Goal: Find specific page/section: Find specific page/section

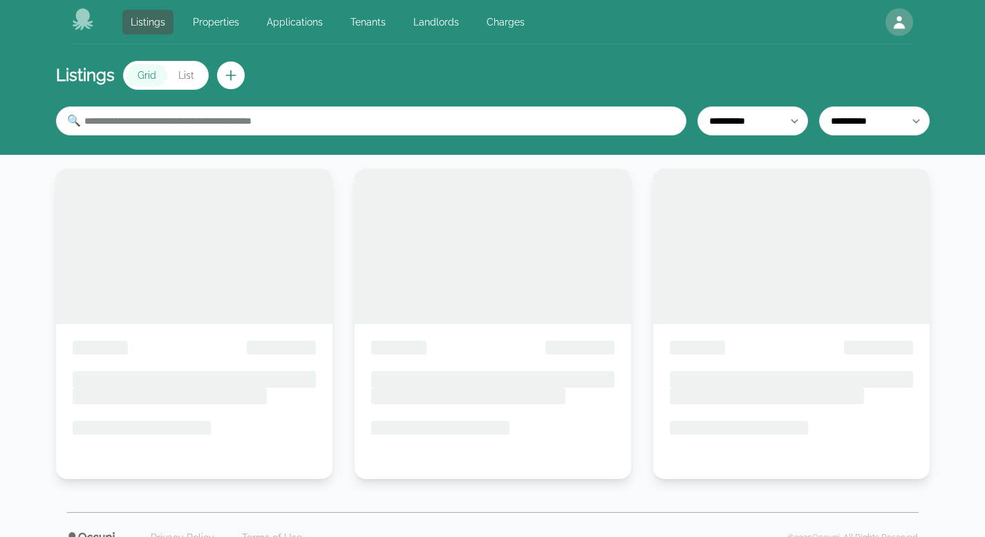
click at [434, 28] on link "Landlords" at bounding box center [436, 22] width 62 height 25
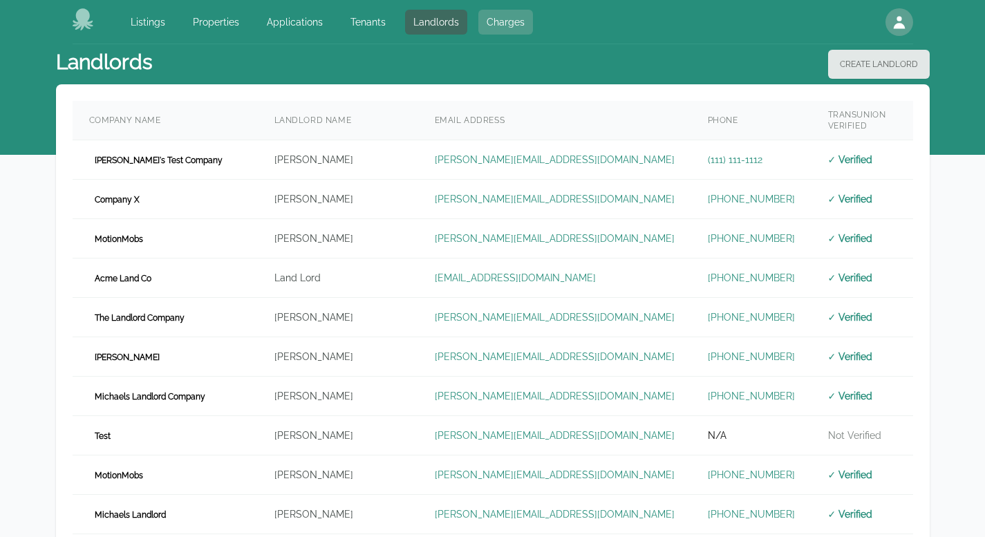
click at [495, 17] on link "Charges" at bounding box center [505, 22] width 55 height 25
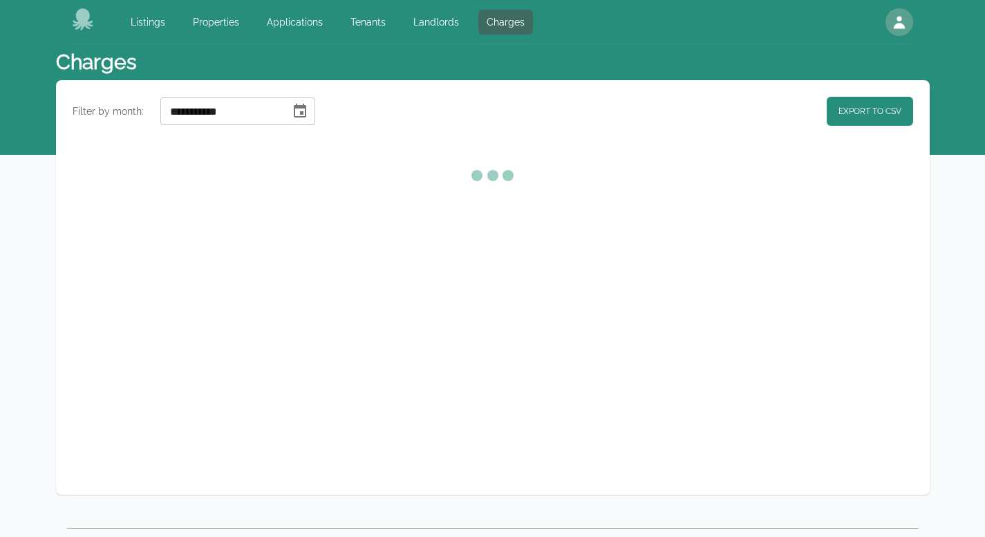
select select "**"
